Goal: Ask a question

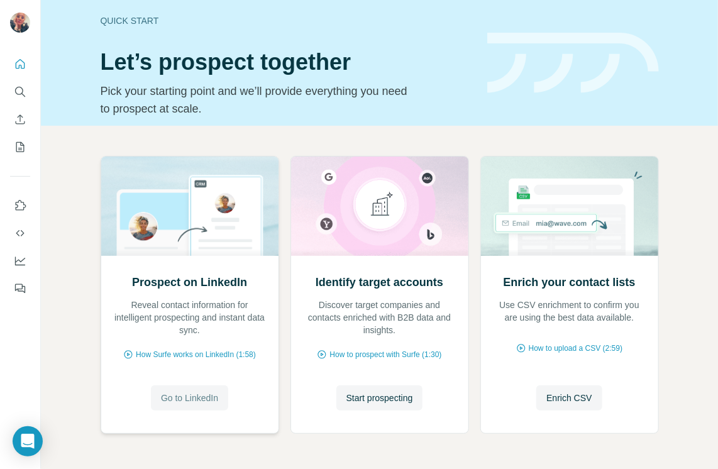
click at [189, 396] on span "Go to LinkedIn" at bounding box center [189, 398] width 57 height 13
click at [191, 397] on span "Go to LinkedIn" at bounding box center [189, 398] width 57 height 13
click at [26, 441] on icon "Open Intercom Messenger" at bounding box center [27, 441] width 14 height 16
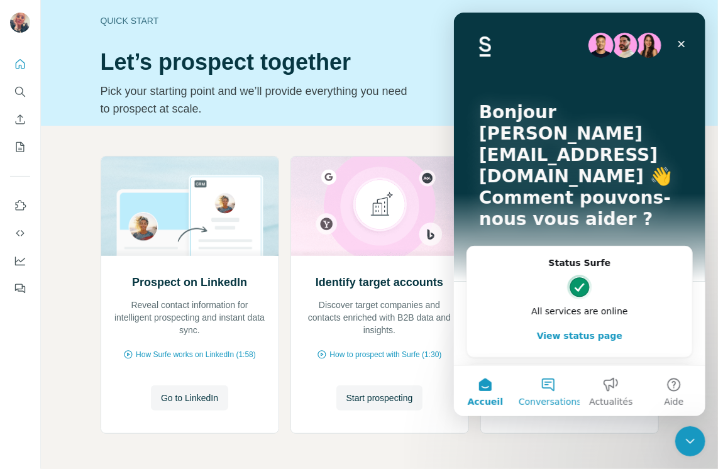
click at [547, 387] on button "Conversations" at bounding box center [547, 391] width 63 height 50
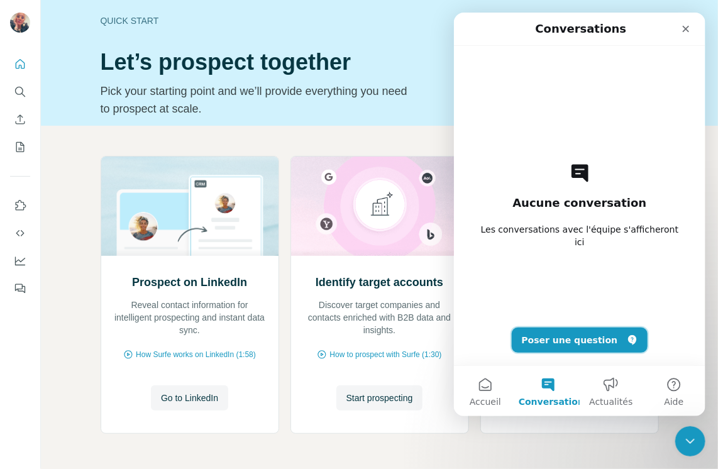
click at [567, 340] on button "Poser une question" at bounding box center [579, 340] width 136 height 25
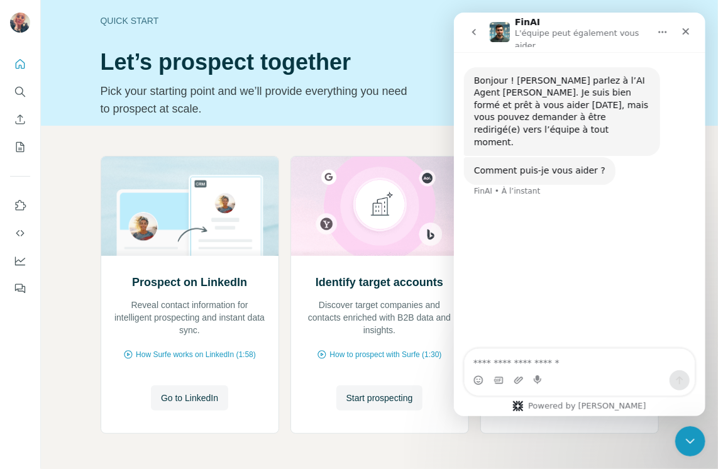
click at [476, 365] on textarea "Posez une question..." at bounding box center [579, 359] width 230 height 21
type textarea "**********"
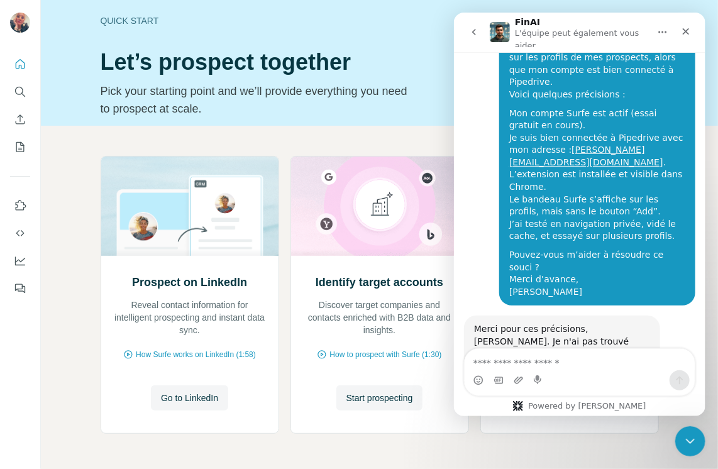
scroll to position [214, 0]
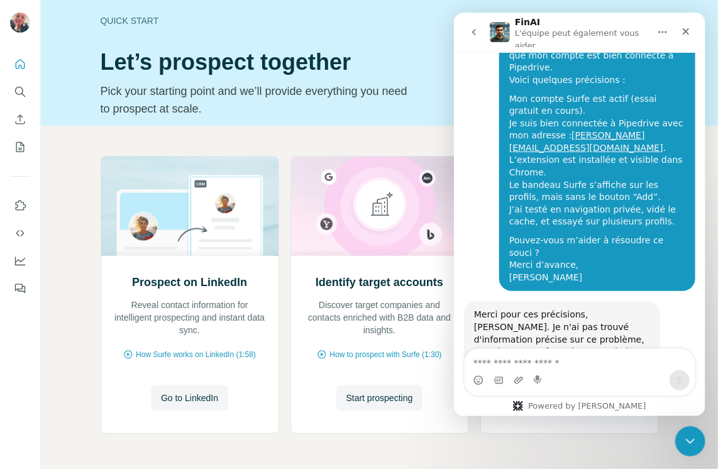
click at [480, 362] on textarea "Envoyer un message..." at bounding box center [579, 359] width 230 height 21
type textarea "**********"
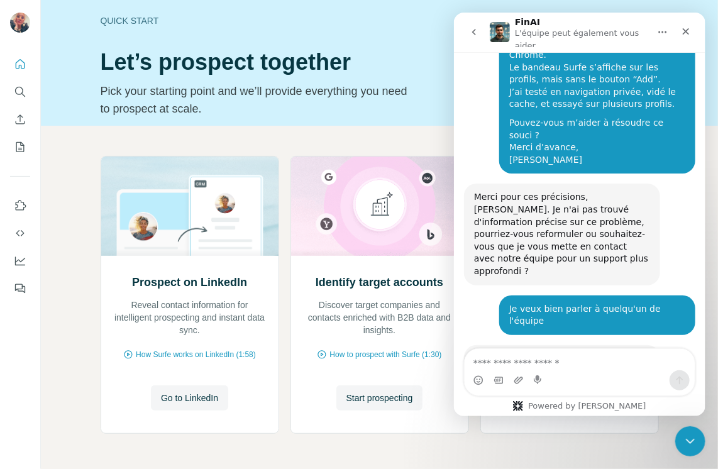
scroll to position [339, 0]
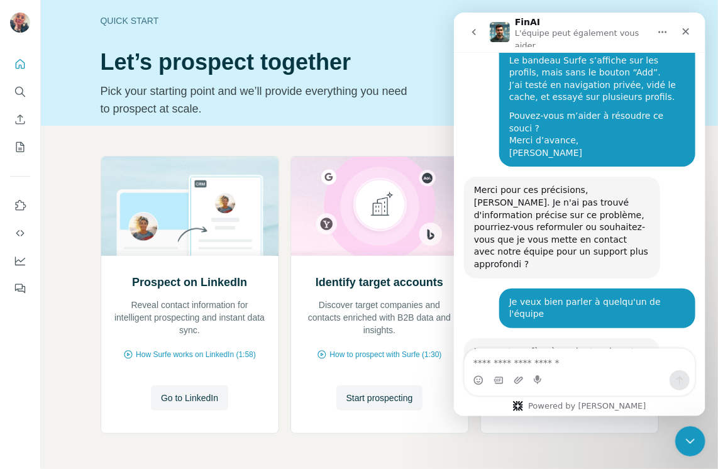
click at [477, 364] on textarea "Envoyer un message..." at bounding box center [579, 359] width 230 height 21
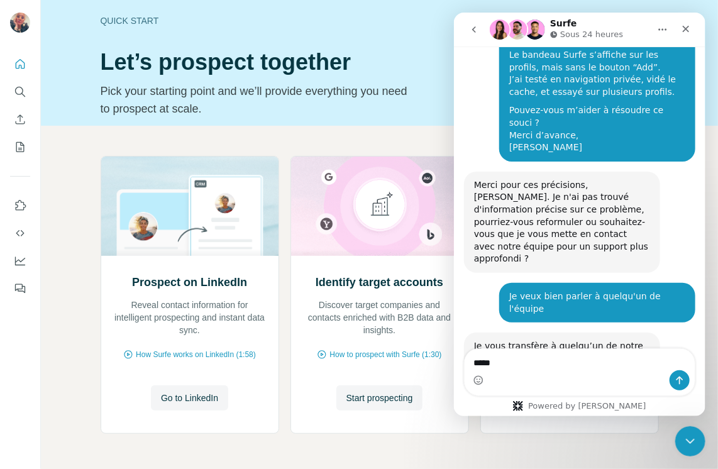
scroll to position [415, 0]
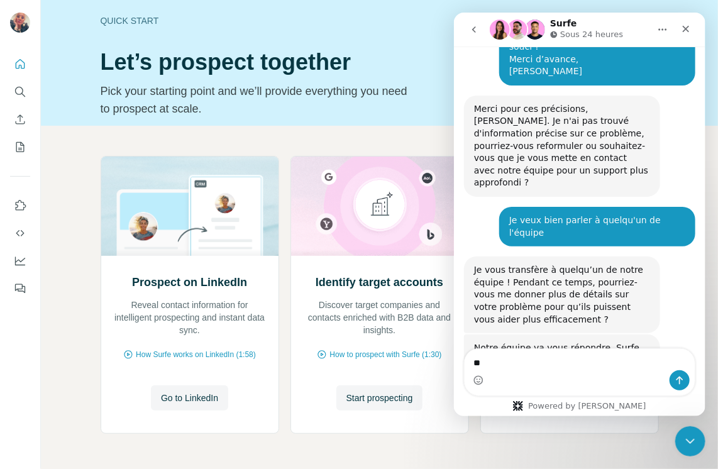
type textarea "*"
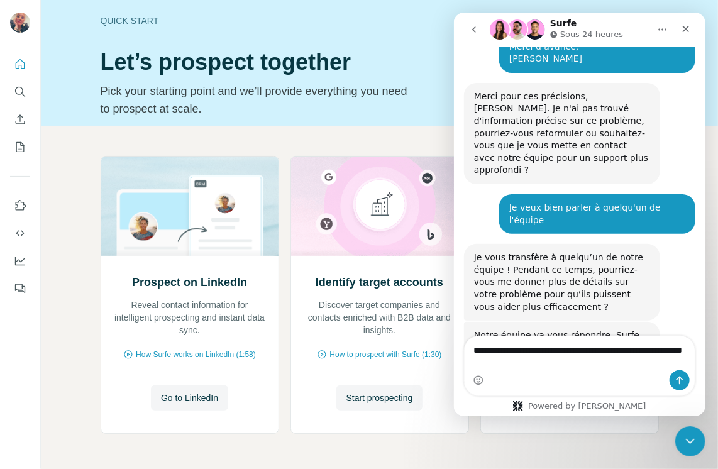
type textarea "**********"
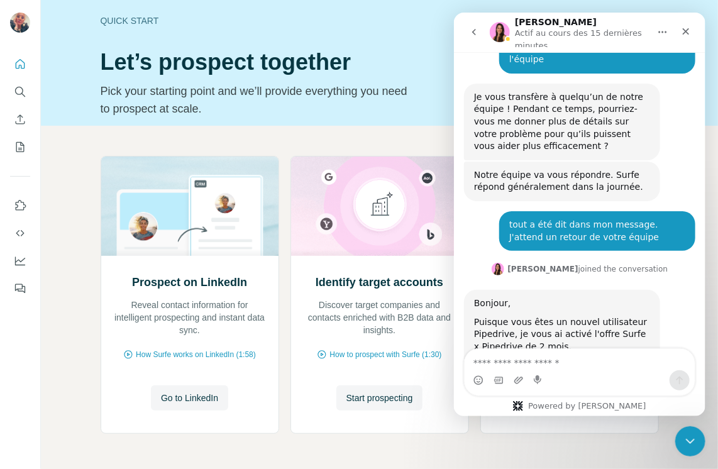
scroll to position [611, 0]
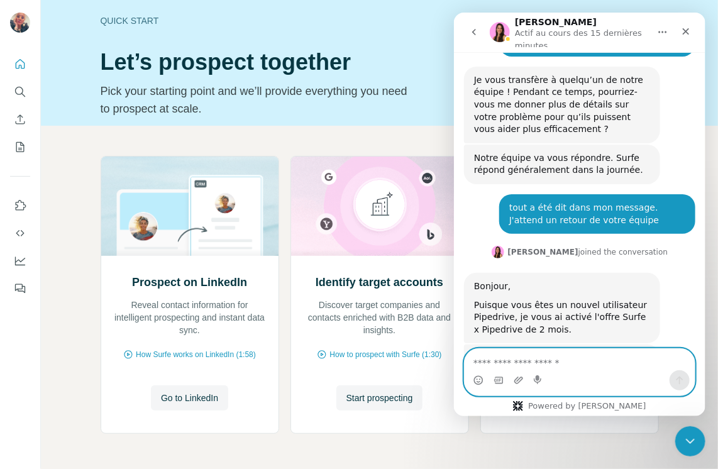
click at [482, 361] on textarea "Envoyer un message..." at bounding box center [579, 359] width 230 height 21
type textarea "**********"
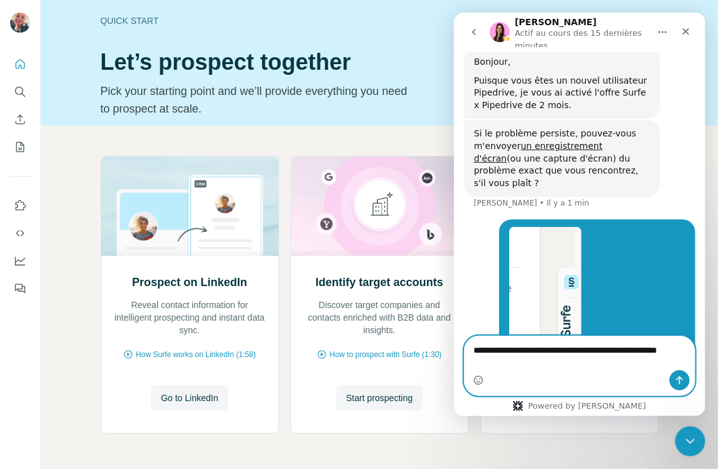
scroll to position [848, 0]
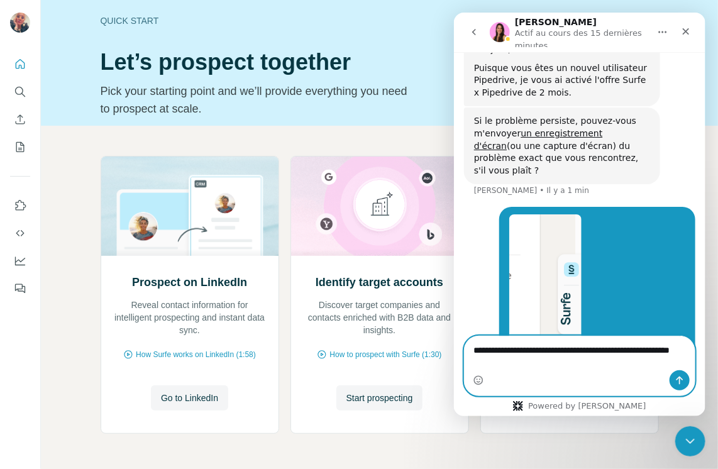
type textarea "**********"
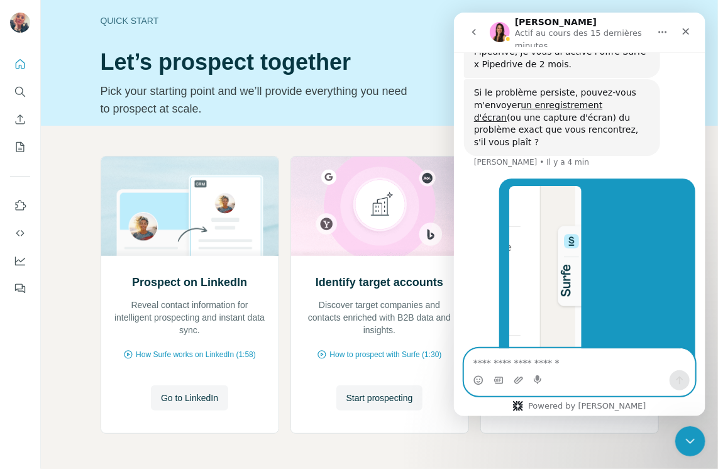
click at [474, 363] on textarea "Envoyer un message..." at bounding box center [579, 359] width 230 height 21
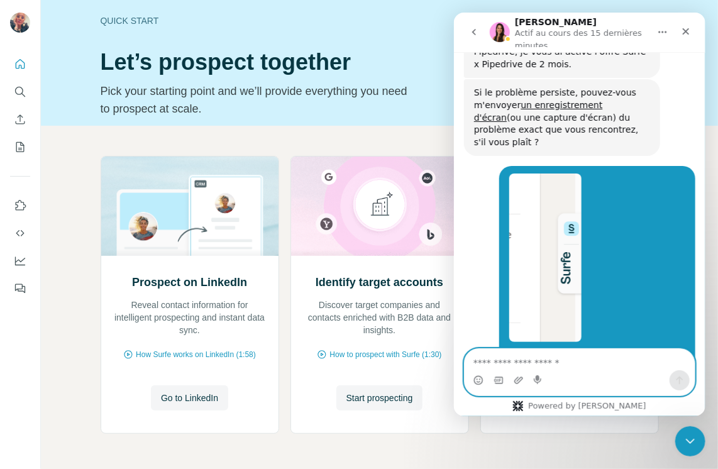
scroll to position [926, 0]
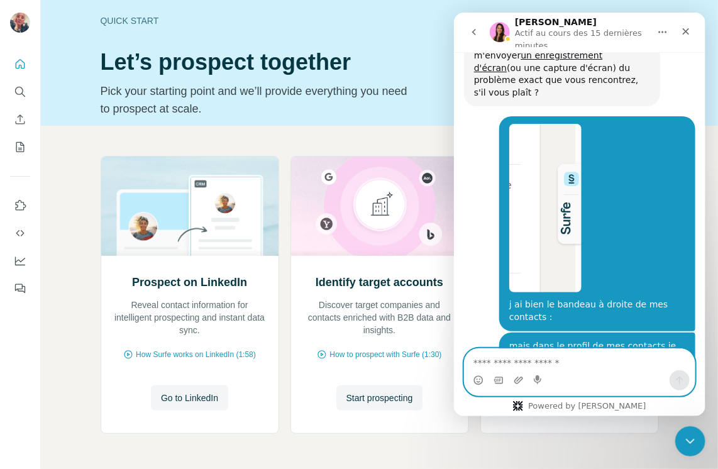
click at [474, 362] on textarea "Envoyer un message..." at bounding box center [579, 359] width 230 height 21
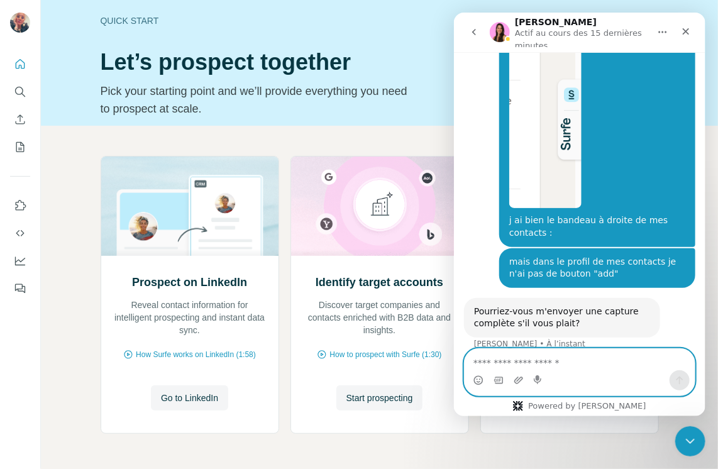
scroll to position [1011, 0]
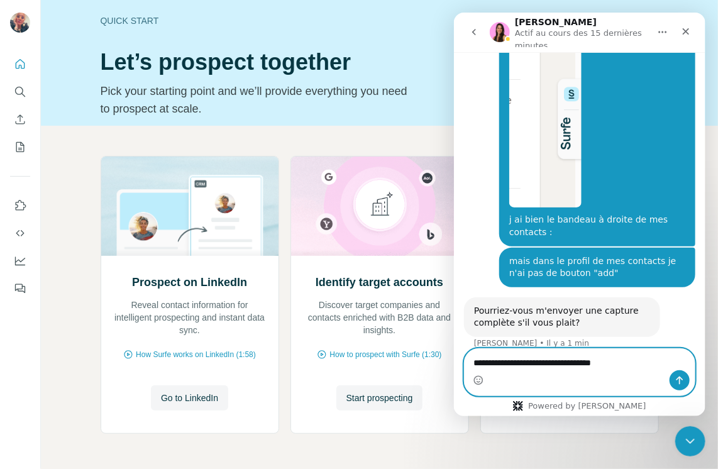
type textarea "**********"
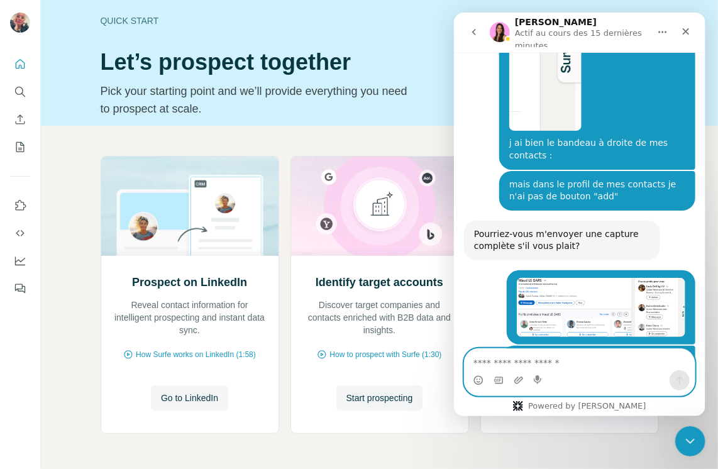
scroll to position [1161, 0]
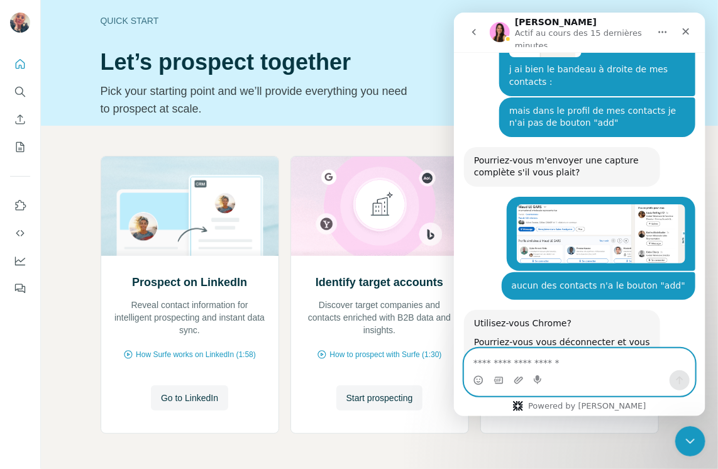
click at [505, 363] on textarea "Envoyer un message..." at bounding box center [579, 359] width 230 height 21
type textarea "**********"
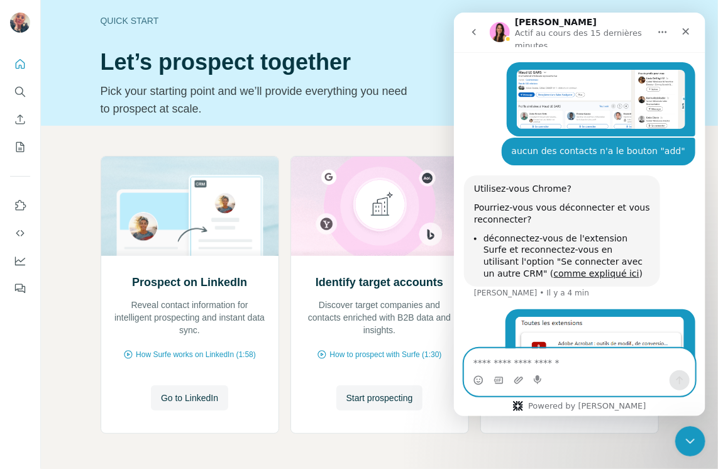
scroll to position [1236, 0]
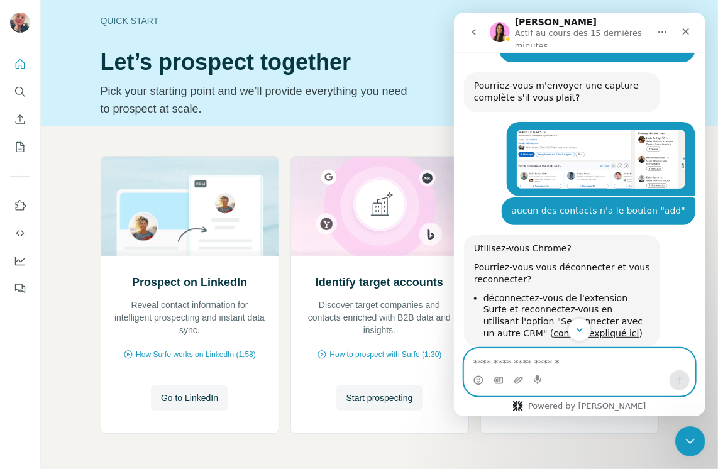
click at [578, 331] on icon "Scroll to bottom" at bounding box center [579, 330] width 6 height 4
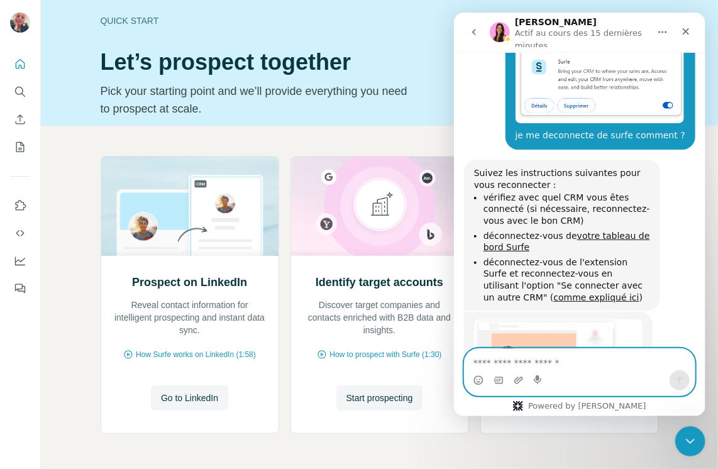
scroll to position [1639, 0]
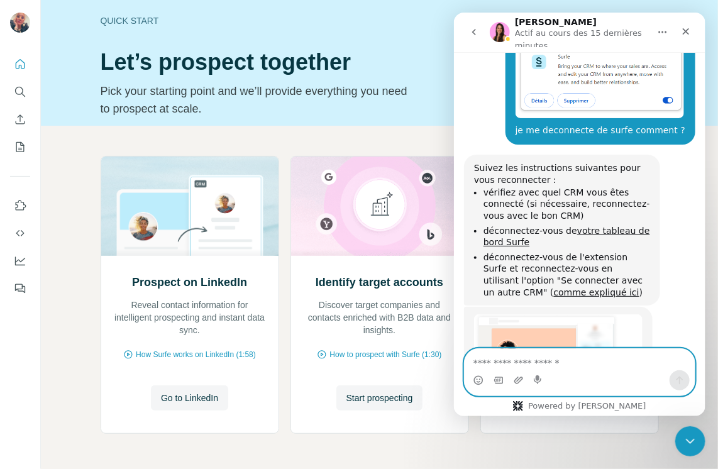
click at [536, 314] on img "Aurélie dit…" at bounding box center [558, 363] width 169 height 99
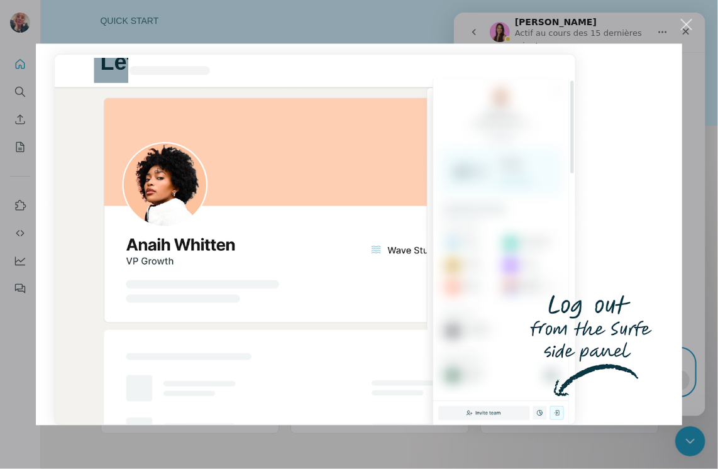
scroll to position [1836, 0]
click at [687, 24] on div "Fermer" at bounding box center [687, 25] width 12 height 12
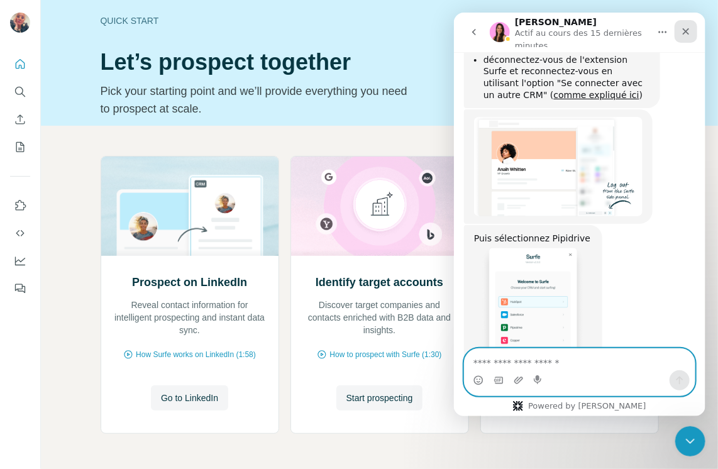
scroll to position [1803, 0]
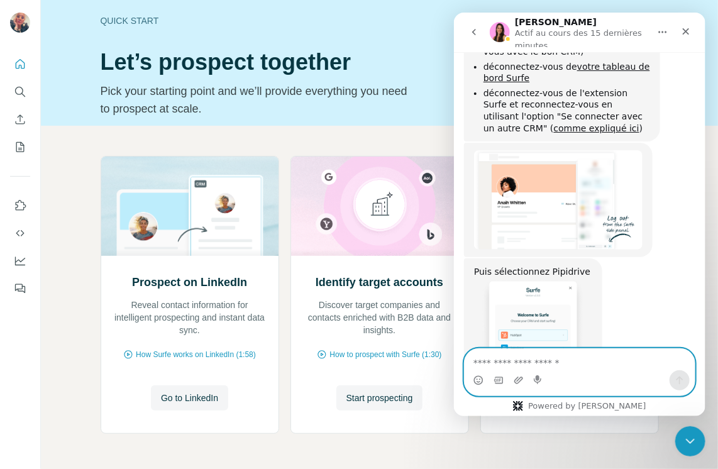
click at [543, 279] on img "Aurélie dit…" at bounding box center [533, 363] width 118 height 169
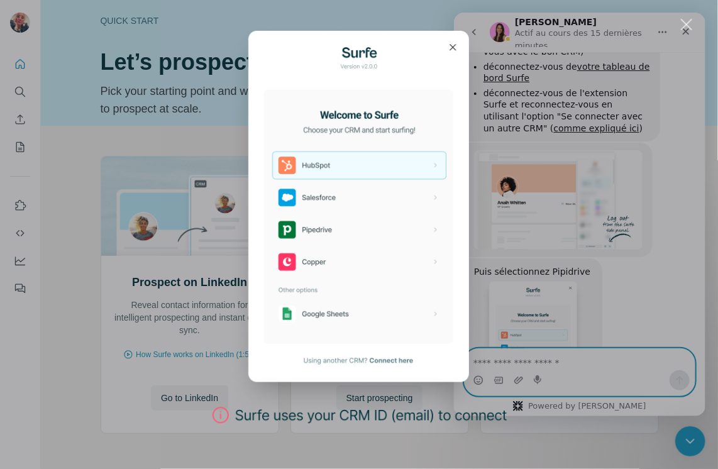
click at [453, 47] on img "Fermer" at bounding box center [359, 234] width 297 height 422
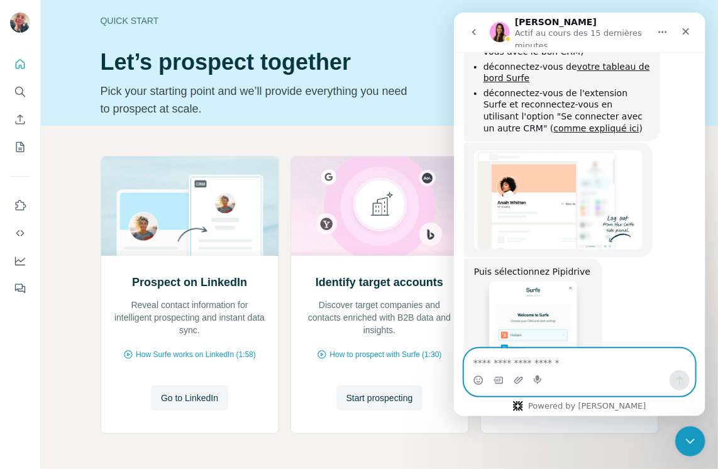
click at [475, 362] on textarea "Envoyer un message..." at bounding box center [579, 359] width 230 height 21
type textarea "**********"
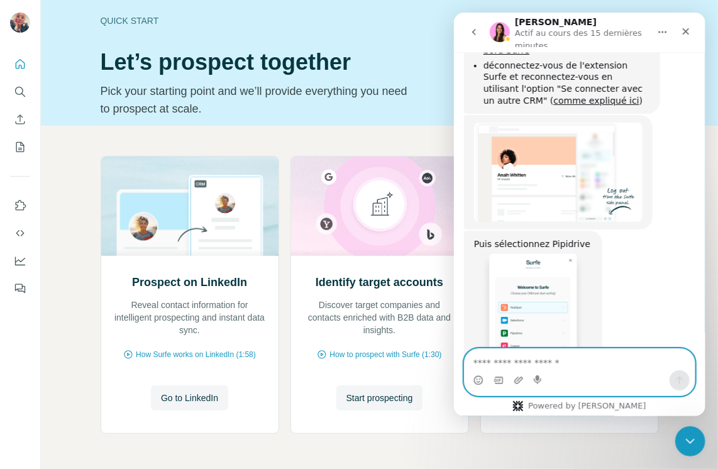
scroll to position [1894, 0]
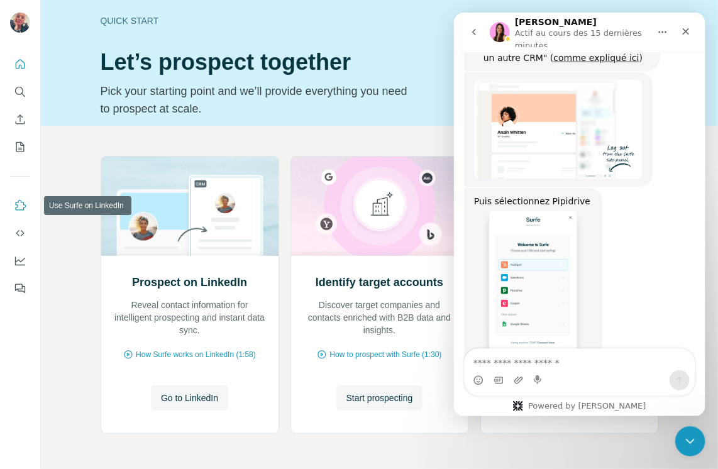
click at [19, 206] on icon "Use Surfe on LinkedIn" at bounding box center [20, 205] width 13 height 13
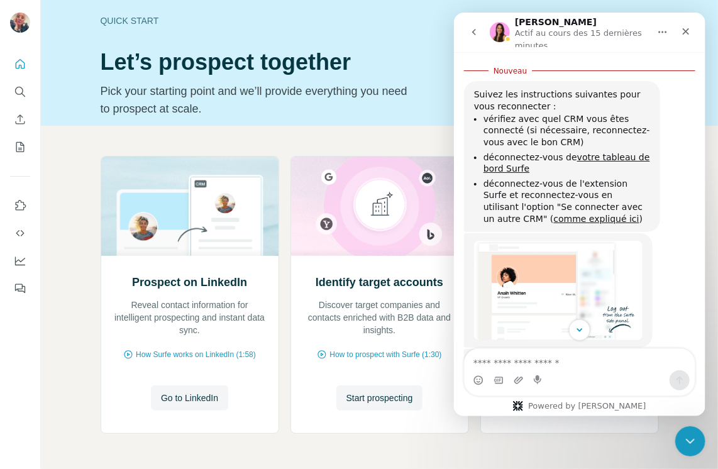
scroll to position [1705, 0]
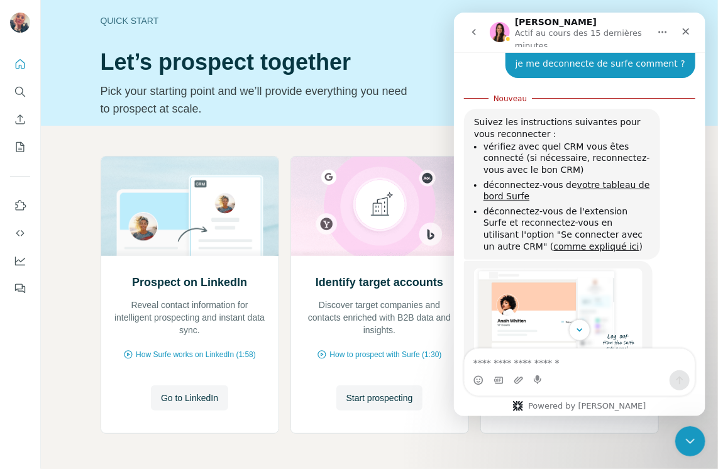
click at [540, 269] on img "Aurélie dit…" at bounding box center [558, 318] width 169 height 99
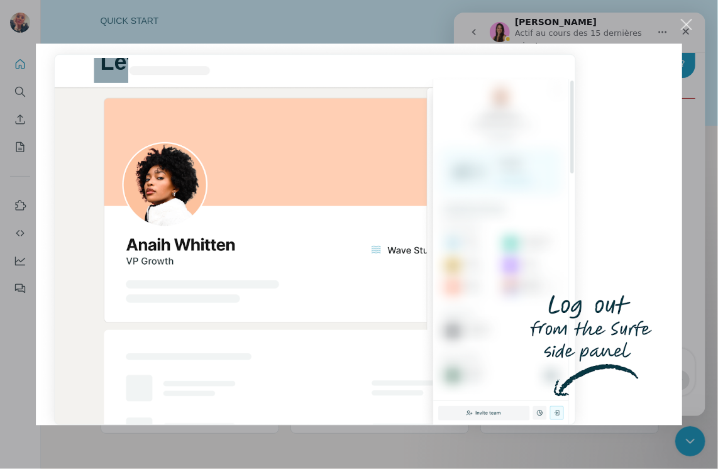
scroll to position [0, 0]
click at [687, 21] on div "Fermer" at bounding box center [687, 25] width 12 height 12
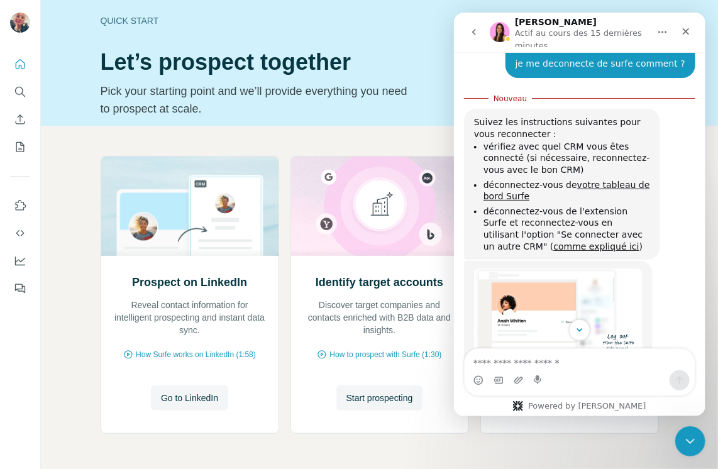
click at [536, 269] on img "Aurélie dit…" at bounding box center [558, 318] width 169 height 99
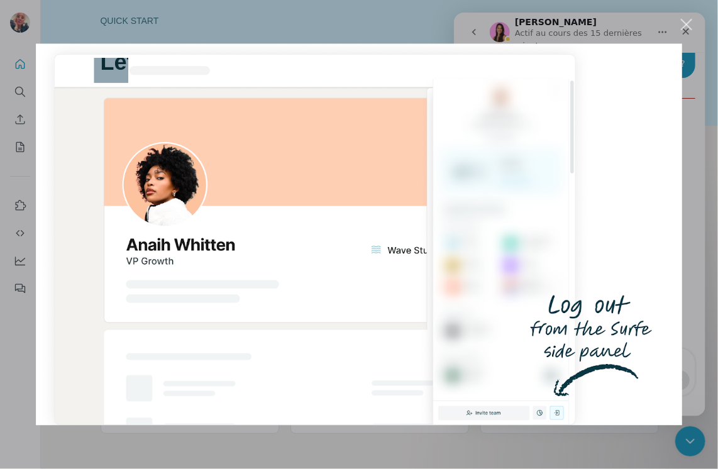
click at [687, 21] on div "Fermer" at bounding box center [687, 25] width 12 height 12
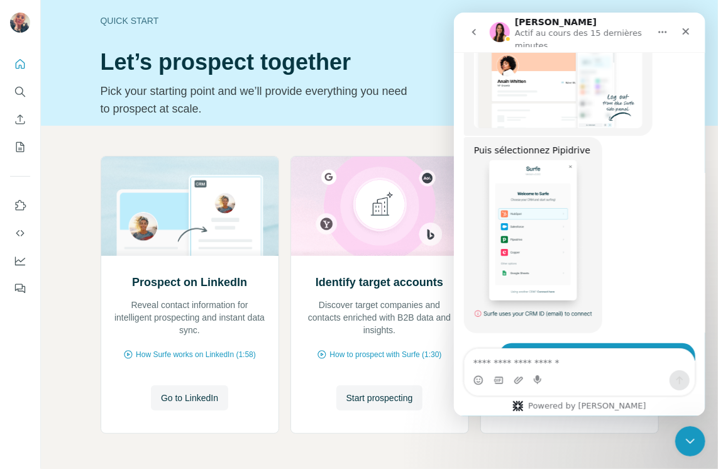
scroll to position [1924, 0]
click at [476, 363] on textarea "Envoyer un message..." at bounding box center [579, 359] width 230 height 21
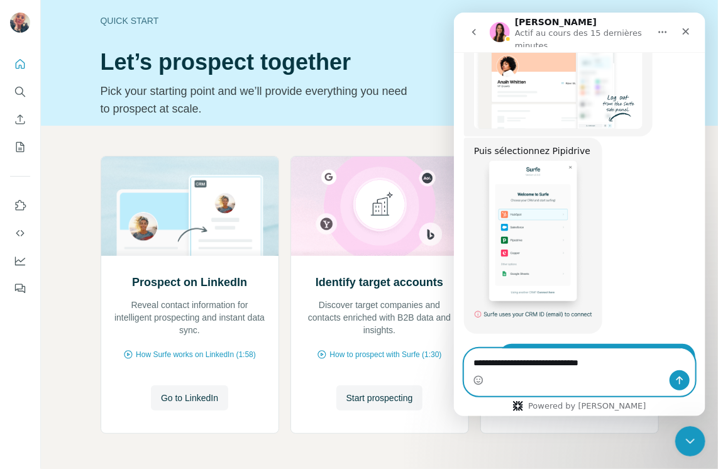
type textarea "**********"
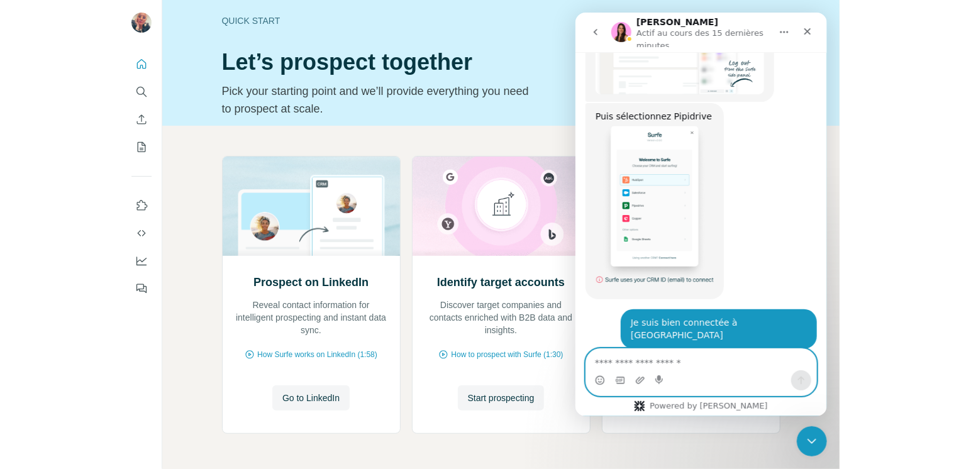
scroll to position [1961, 0]
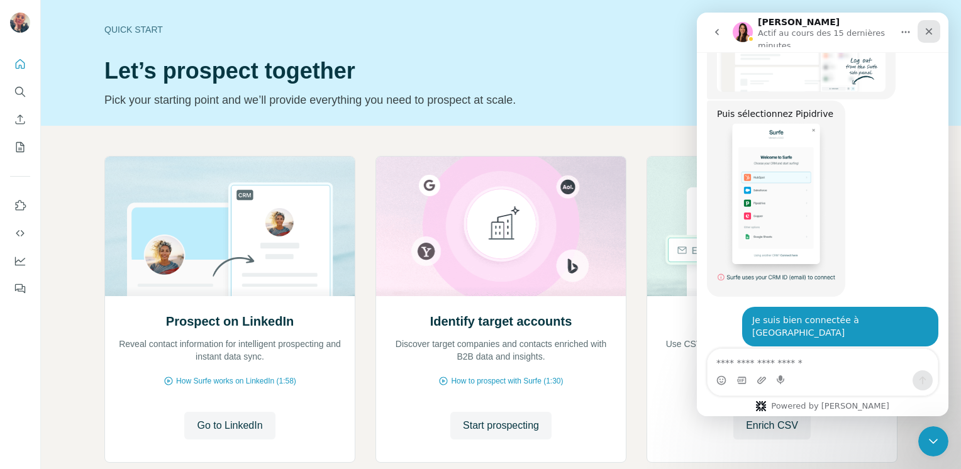
click at [718, 30] on icon "Fermer" at bounding box center [929, 31] width 7 height 7
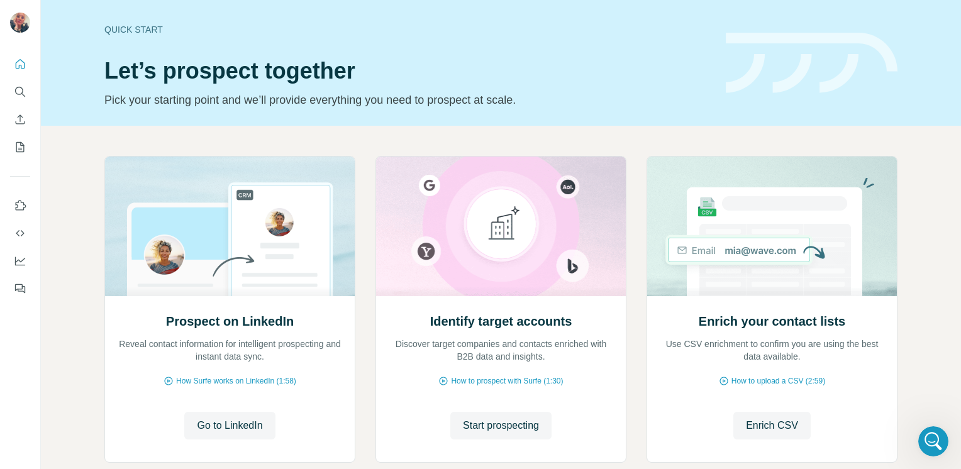
scroll to position [1960, 0]
